Goal: Check status: Check status

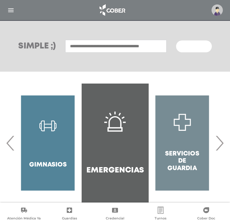
scroll to position [82, 0]
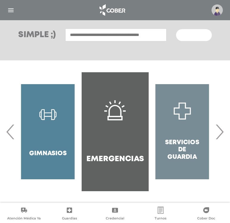
click at [10, 7] on img "button" at bounding box center [10, 10] width 7 height 7
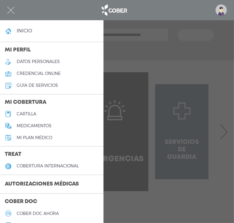
click at [66, 187] on h3 "Autorizaciones médicas" at bounding box center [42, 184] width 84 height 11
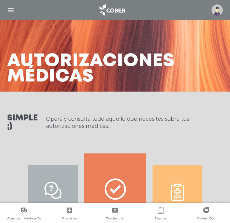
click at [197, 175] on div "Consulta estado & historial" at bounding box center [177, 213] width 62 height 119
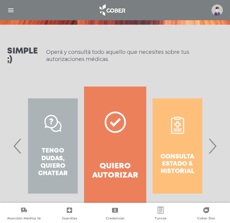
click at [212, 150] on span "›" at bounding box center [212, 146] width 12 height 32
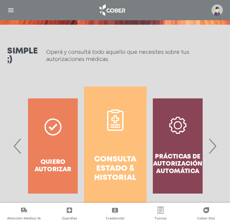
click at [123, 167] on h4 "Consulta estado & historial" at bounding box center [115, 169] width 42 height 28
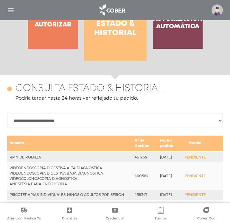
scroll to position [273, 0]
